Goal: Find specific page/section: Find specific page/section

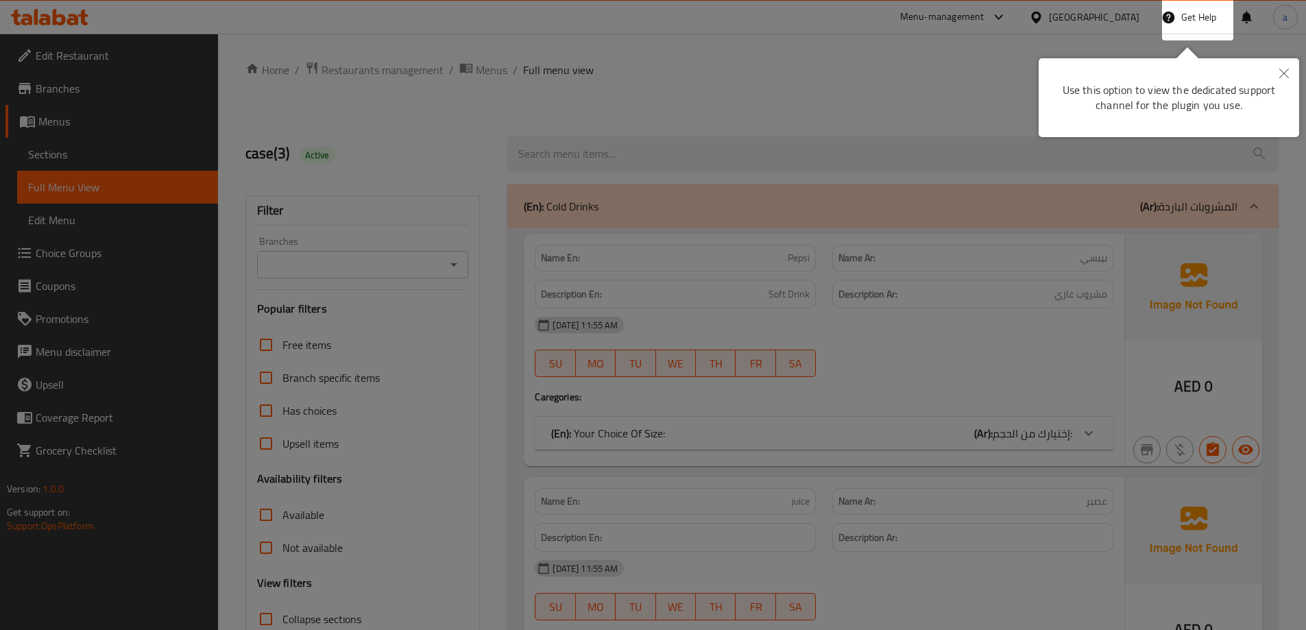
click at [1288, 70] on icon "Close" at bounding box center [1284, 74] width 10 height 10
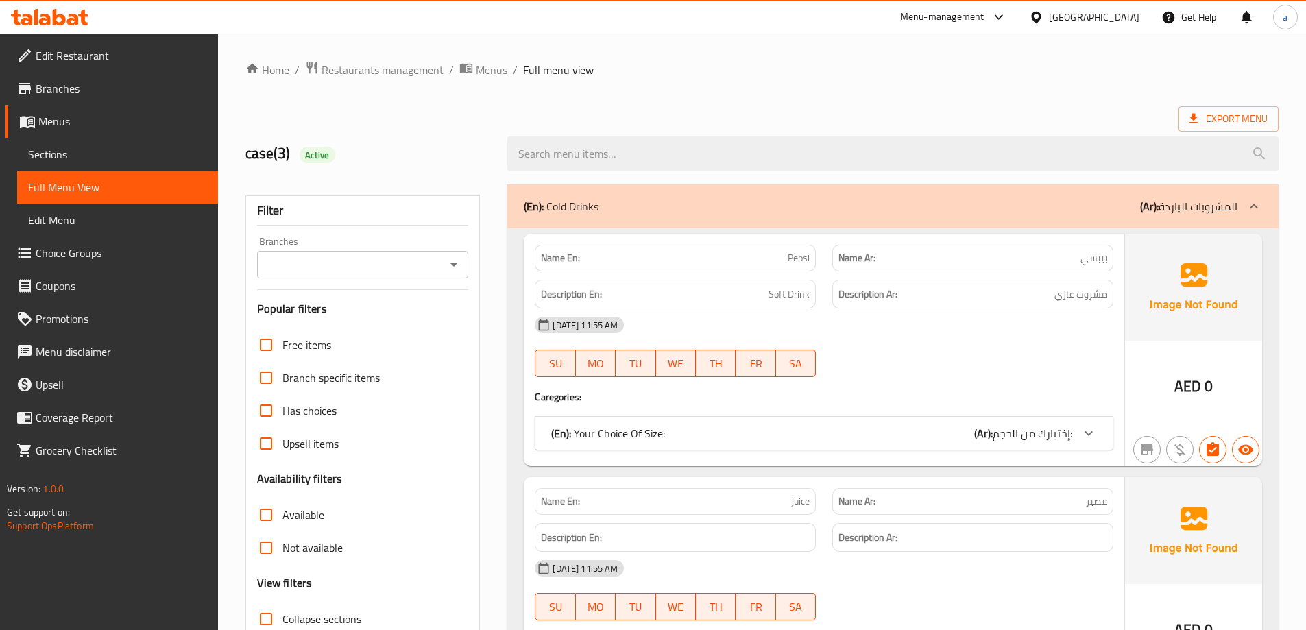
click at [1091, 19] on div "[GEOGRAPHIC_DATA]" at bounding box center [1094, 17] width 91 height 15
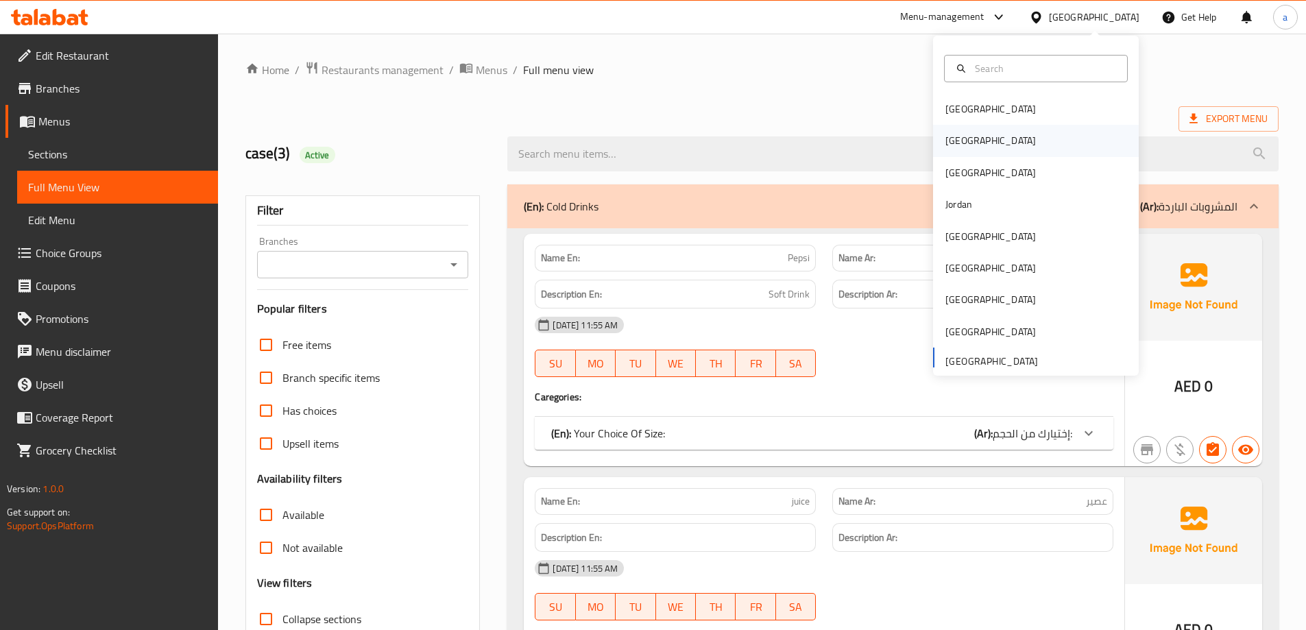
click at [984, 141] on div "[GEOGRAPHIC_DATA]" at bounding box center [1036, 141] width 206 height 32
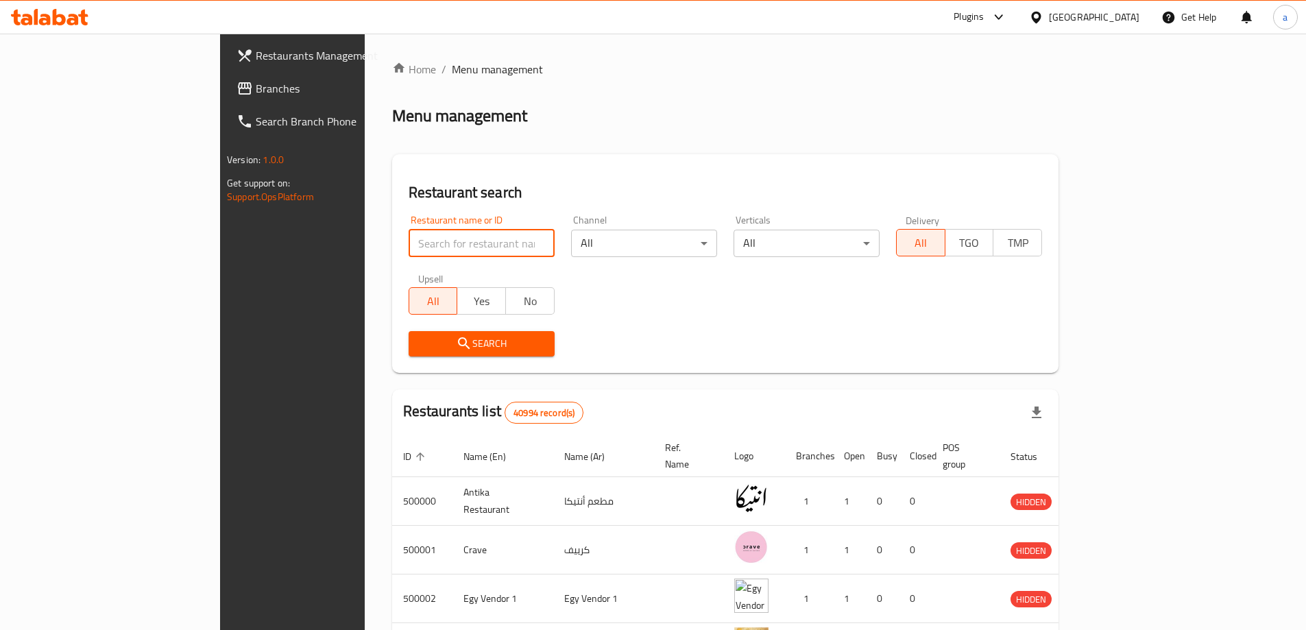
click at [447, 250] on input "search" at bounding box center [482, 243] width 146 height 27
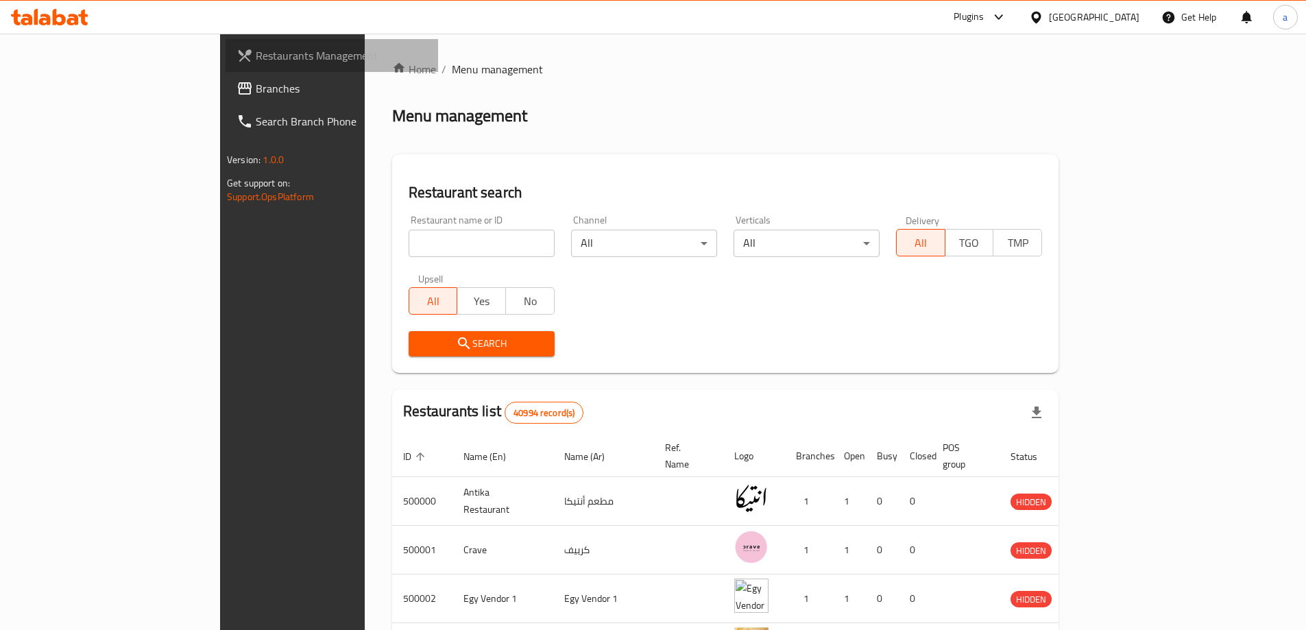
click at [226, 70] on link "Restaurants Management" at bounding box center [332, 55] width 213 height 33
